Goal: Check status: Check status

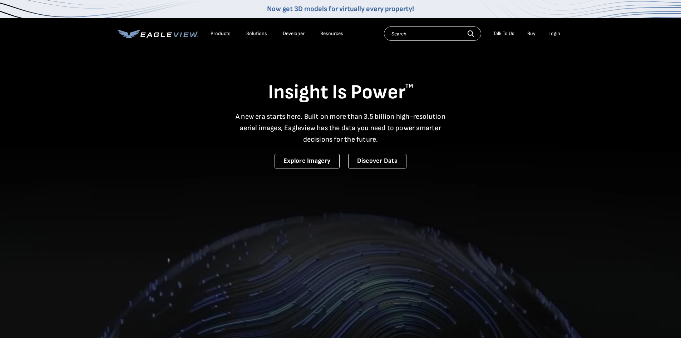
click at [554, 33] on div "Login" at bounding box center [554, 33] width 12 height 6
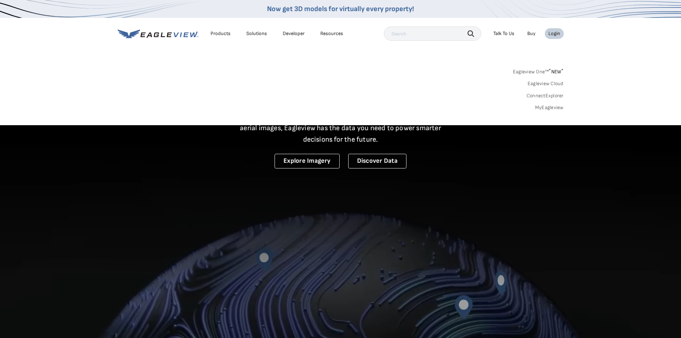
click at [549, 108] on link "MyEagleview" at bounding box center [549, 107] width 29 height 6
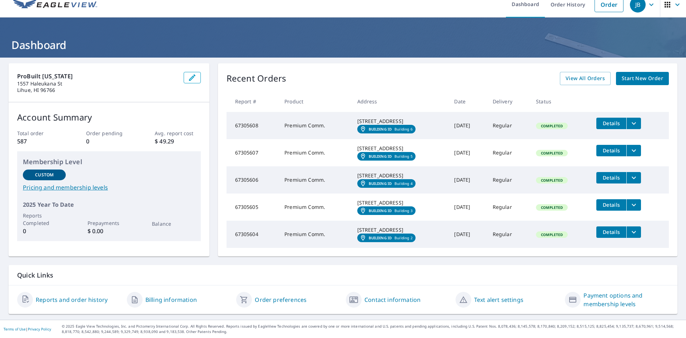
scroll to position [36, 0]
click at [586, 74] on span "View All Orders" at bounding box center [585, 78] width 39 height 9
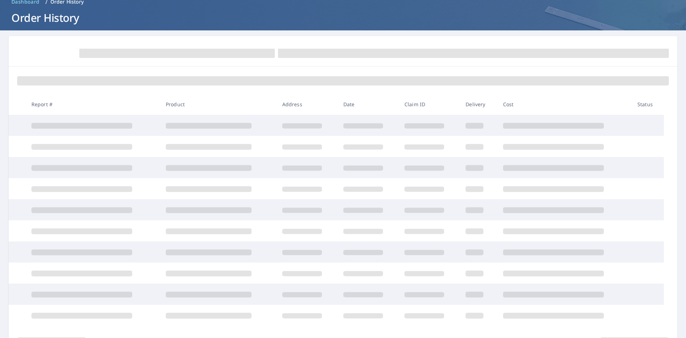
scroll to position [36, 0]
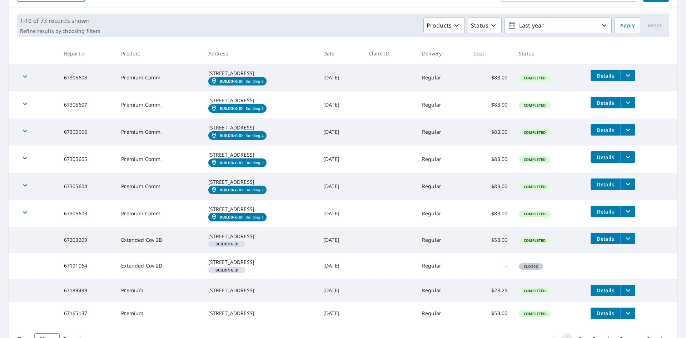
scroll to position [107, 0]
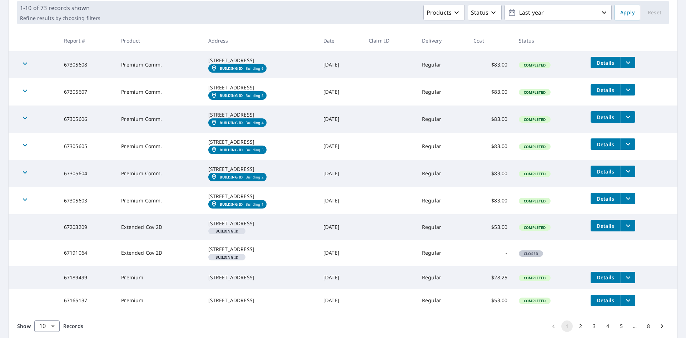
click at [624, 203] on icon "filesDropdownBtn-67305603" at bounding box center [628, 198] width 9 height 9
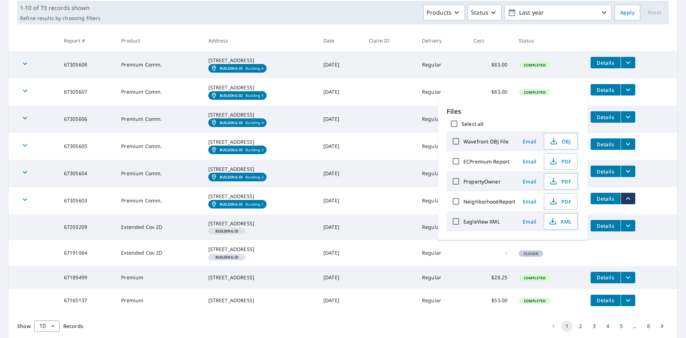
click at [650, 210] on td "Details" at bounding box center [631, 198] width 93 height 23
